Goal: Information Seeking & Learning: Check status

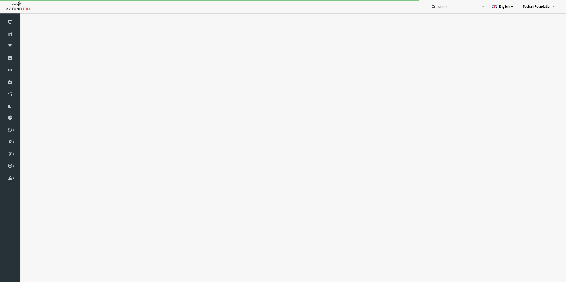
select select "100"
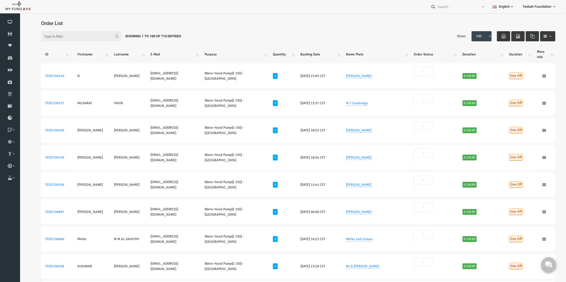
click at [197, 38] on div "Filter: Showing 1 to 100 of 713 Entries Show: 10 25 50 100 100" at bounding box center [287, 36] width 525 height 21
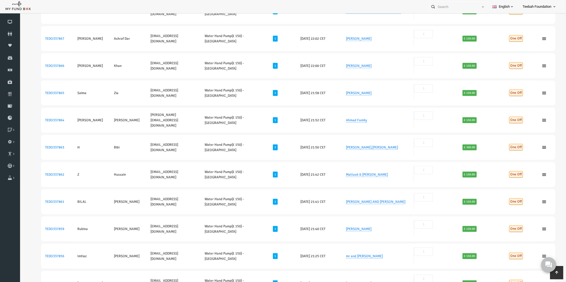
drag, startPoint x: 65, startPoint y: 142, endPoint x: 117, endPoint y: 145, distance: 51.5
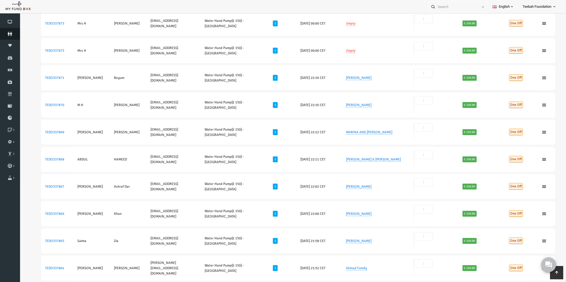
click at [9, 28] on link "Donors" at bounding box center [10, 34] width 20 height 12
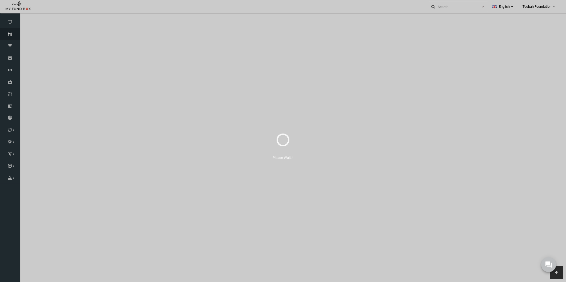
select select "100"
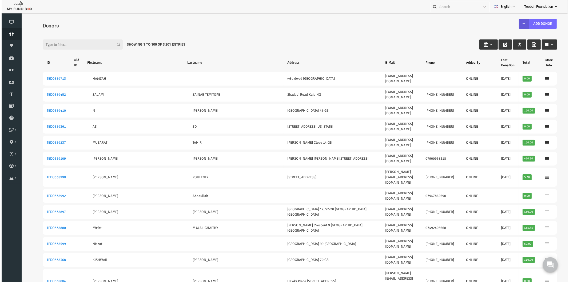
scroll to position [0, 0]
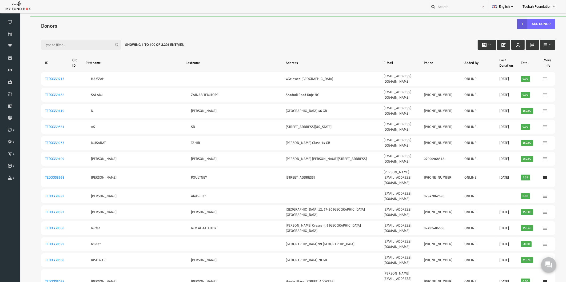
click at [56, 44] on input "Filter:" at bounding box center [70, 45] width 80 height 10
paste input "TEDO264015"
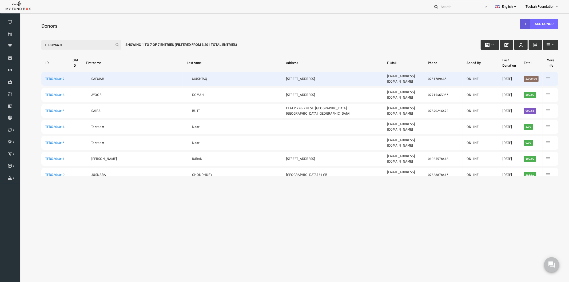
type input "TEDO26401"
click at [43, 74] on td "TEDO264017" at bounding box center [43, 79] width 27 height 14
drag, startPoint x: 57, startPoint y: 76, endPoint x: 32, endPoint y: 75, distance: 25.1
click at [32, 75] on tr "TEDO264017 [PERSON_NAME] 34 [PERSON_NAME] [GEOGRAPHIC_DATA] [EMAIL_ADDRESS][DOM…" at bounding box center [288, 79] width 517 height 14
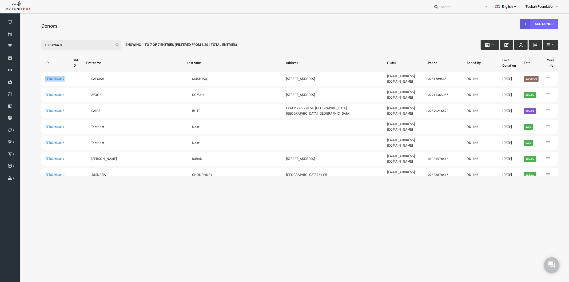
copy link "TEDO264017"
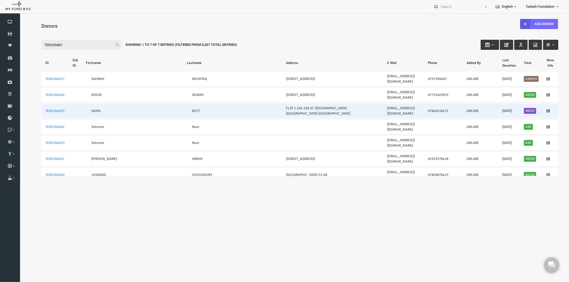
click at [41, 104] on td "TEDO264015" at bounding box center [43, 111] width 27 height 14
click at [43, 109] on link "TEDO264015" at bounding box center [43, 111] width 19 height 4
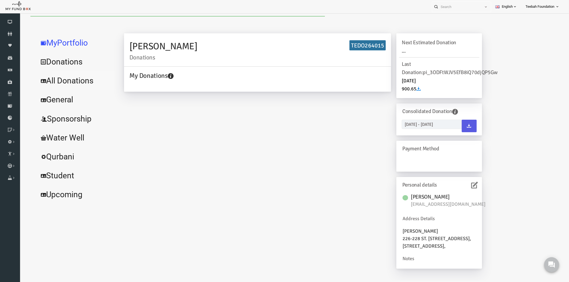
click at [54, 84] on link "All Donations" at bounding box center [65, 80] width 80 height 19
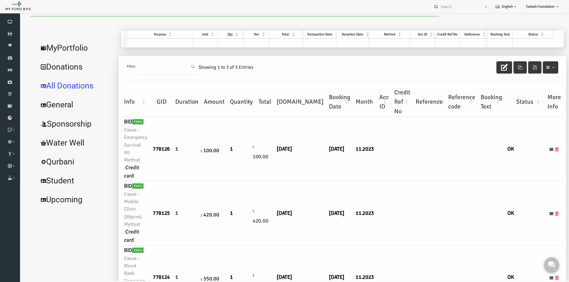
click at [405, 204] on td at bounding box center [418, 213] width 33 height 64
drag, startPoint x: 63, startPoint y: 48, endPoint x: 122, endPoint y: 81, distance: 67.2
click at [63, 48] on link "MyPortfolio" at bounding box center [65, 47] width 80 height 19
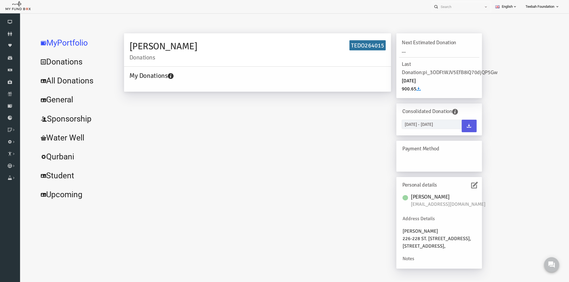
click at [462, 183] on icon at bounding box center [463, 185] width 7 height 7
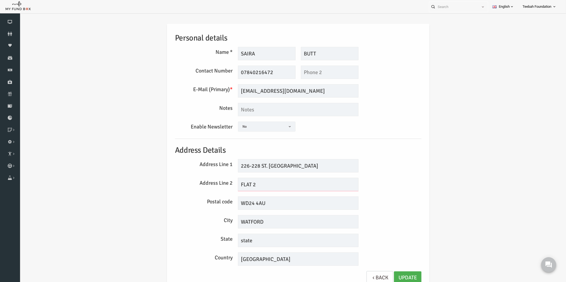
drag, startPoint x: 242, startPoint y: 182, endPoint x: 233, endPoint y: 182, distance: 8.3
click at [233, 182] on input "FLAT 2" at bounding box center [287, 184] width 121 height 13
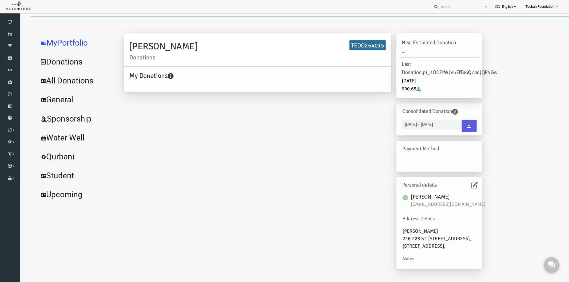
click at [66, 81] on link "All Donations" at bounding box center [65, 80] width 80 height 19
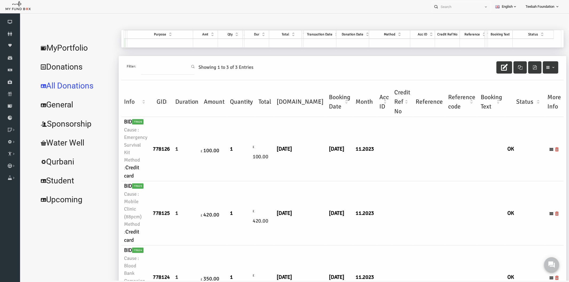
click at [402, 181] on td at bounding box center [418, 213] width 33 height 64
click at [64, 48] on link "MyPortfolio" at bounding box center [65, 47] width 80 height 19
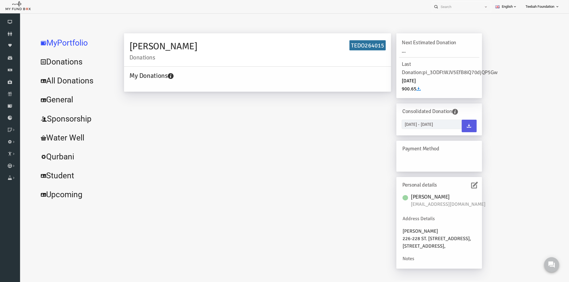
click at [427, 203] on span "[EMAIL_ADDRESS][DOMAIN_NAME]" at bounding box center [439, 204] width 80 height 7
copy div "[EMAIL_ADDRESS][DOMAIN_NAME]"
click at [42, 79] on link "All Donations" at bounding box center [65, 80] width 80 height 19
